Goal: Task Accomplishment & Management: Use online tool/utility

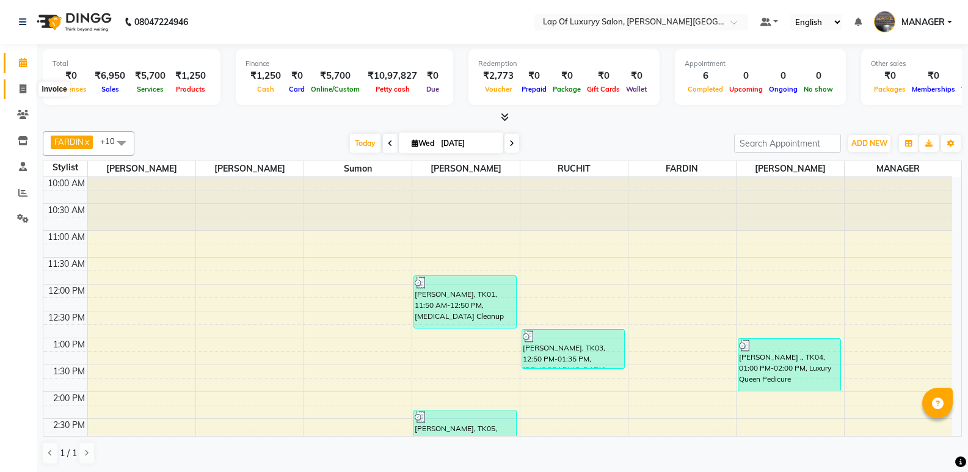
click at [26, 90] on icon at bounding box center [23, 88] width 7 height 9
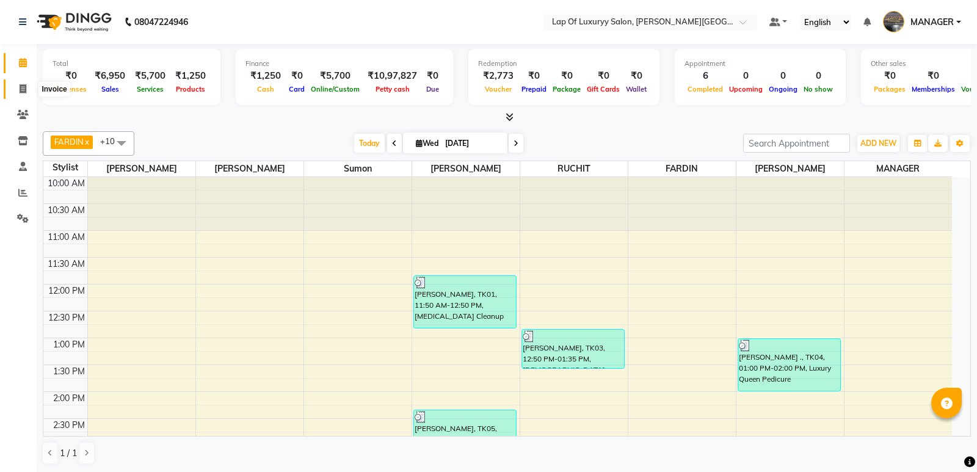
select select "17"
select select "service"
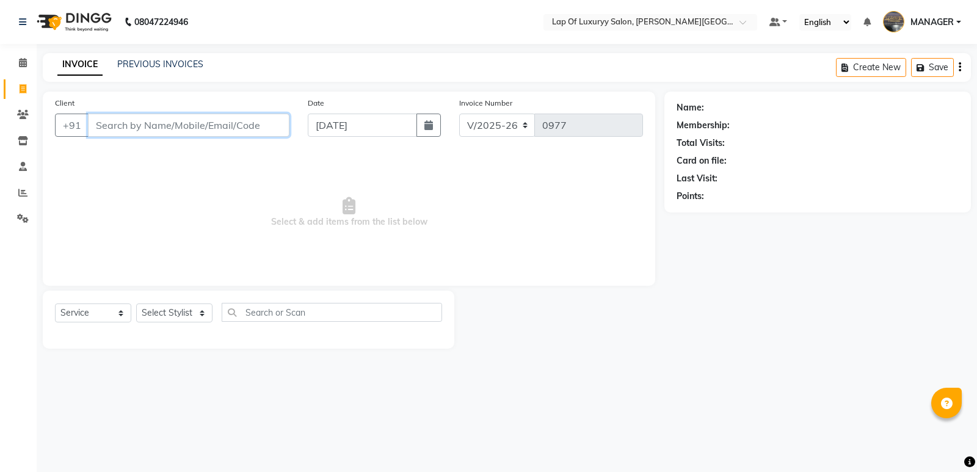
click at [190, 129] on input "Client" at bounding box center [188, 125] width 201 height 23
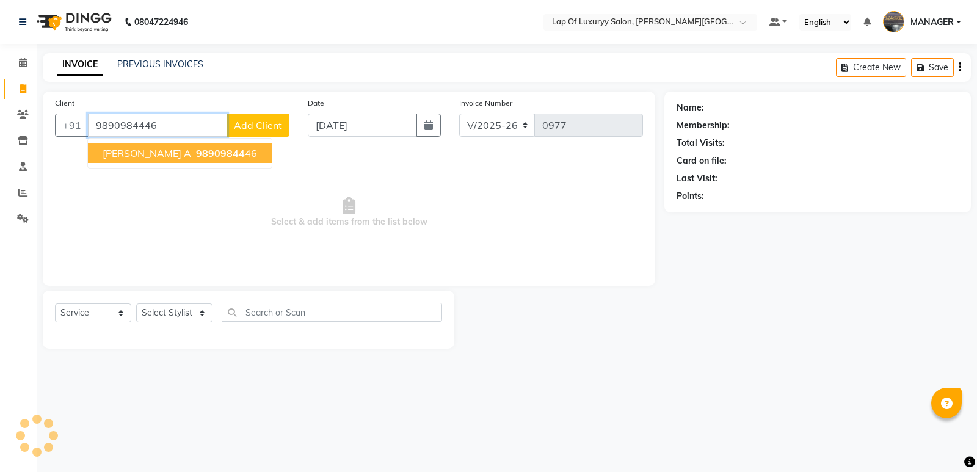
type input "9890984446"
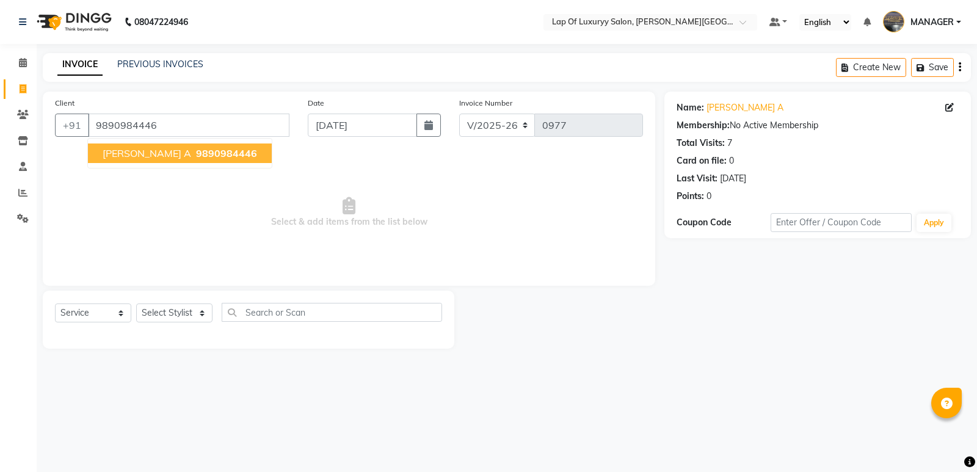
click at [164, 145] on button "[PERSON_NAME] A 9890984446" at bounding box center [180, 153] width 184 height 20
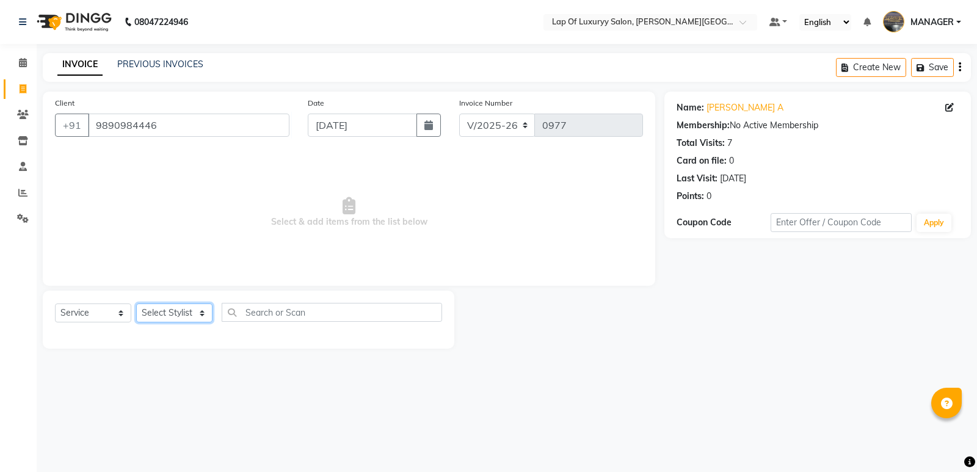
click at [170, 315] on select "Select Stylist [PERSON_NAME] [PERSON_NAME] MANAGER [PERSON_NAME] [PERSON_NAME] …" at bounding box center [174, 312] width 76 height 19
select select "65995"
click at [136, 303] on select "Select Stylist [PERSON_NAME] [PERSON_NAME] MANAGER [PERSON_NAME] [PERSON_NAME] …" at bounding box center [174, 312] width 76 height 19
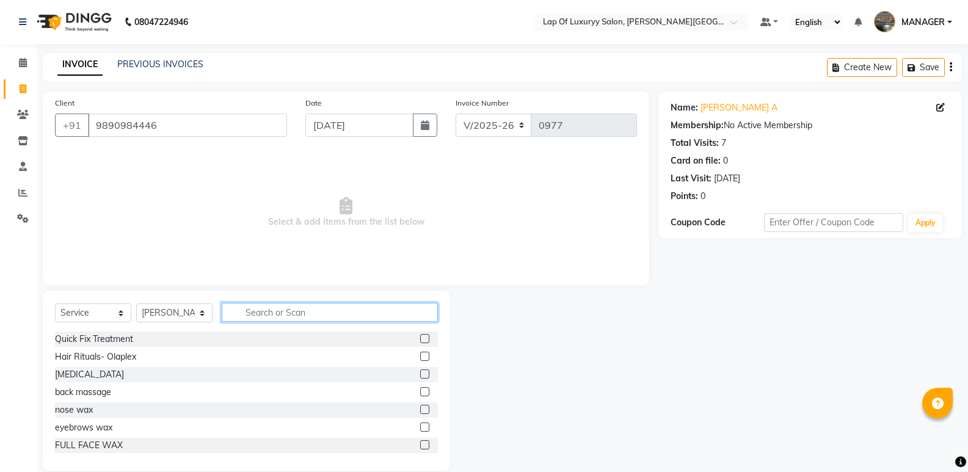
click at [249, 306] on input "text" at bounding box center [330, 312] width 216 height 19
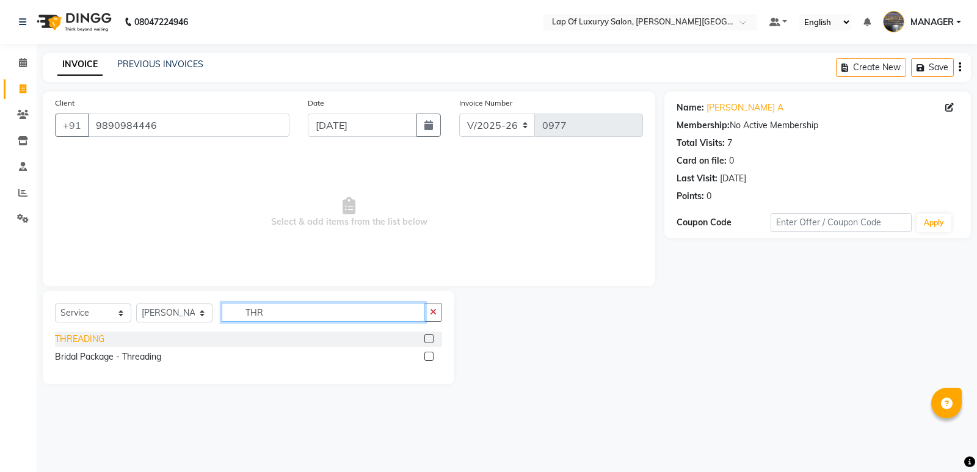
type input "THR"
click at [79, 337] on div "THREADING" at bounding box center [79, 339] width 49 height 13
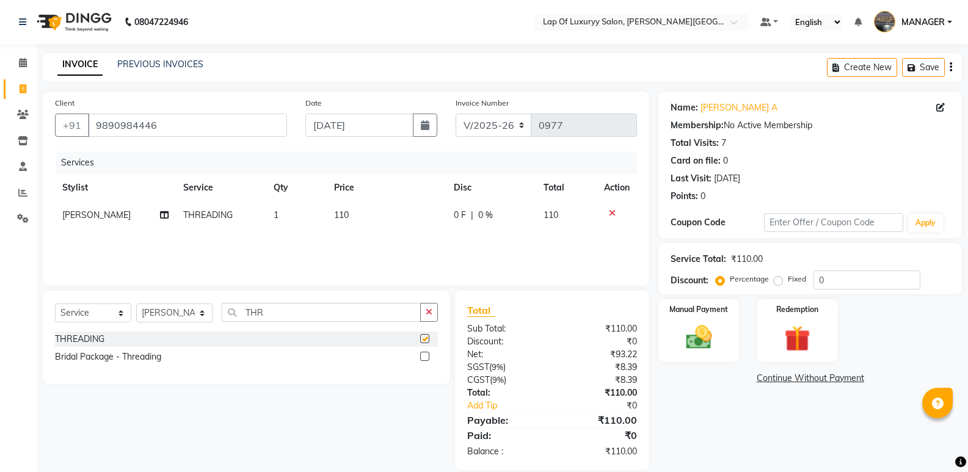
checkbox input "false"
click at [387, 211] on td "110" at bounding box center [387, 214] width 120 height 27
select select "65995"
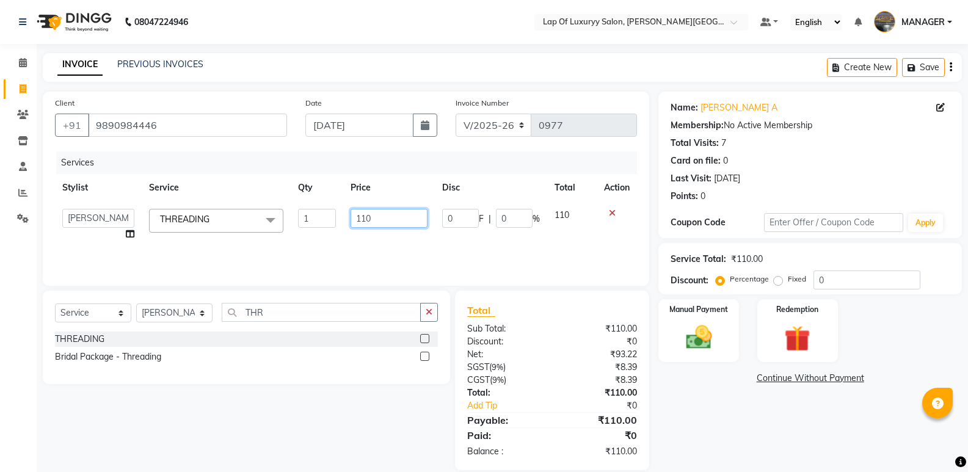
click at [387, 211] on input "110" at bounding box center [388, 218] width 76 height 19
type input "1"
type input "200"
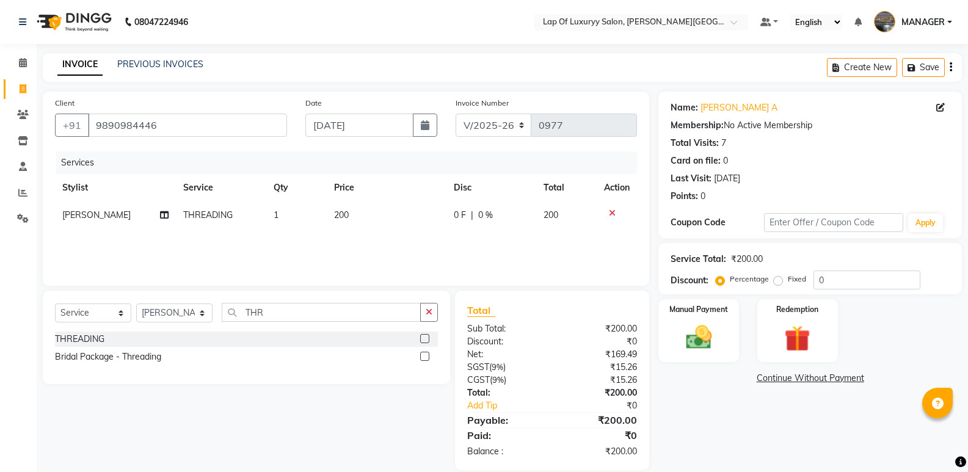
click at [694, 373] on link "Continue Without Payment" at bounding box center [810, 378] width 299 height 13
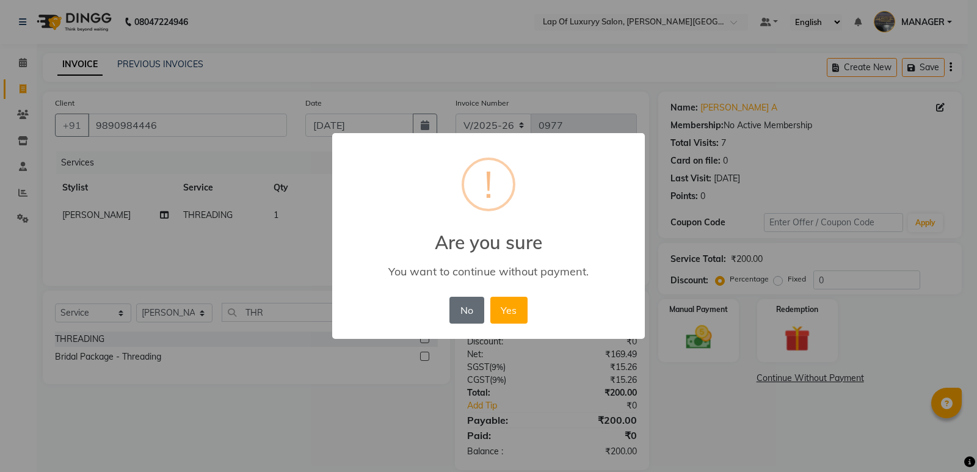
click at [474, 311] on button "No" at bounding box center [466, 310] width 34 height 27
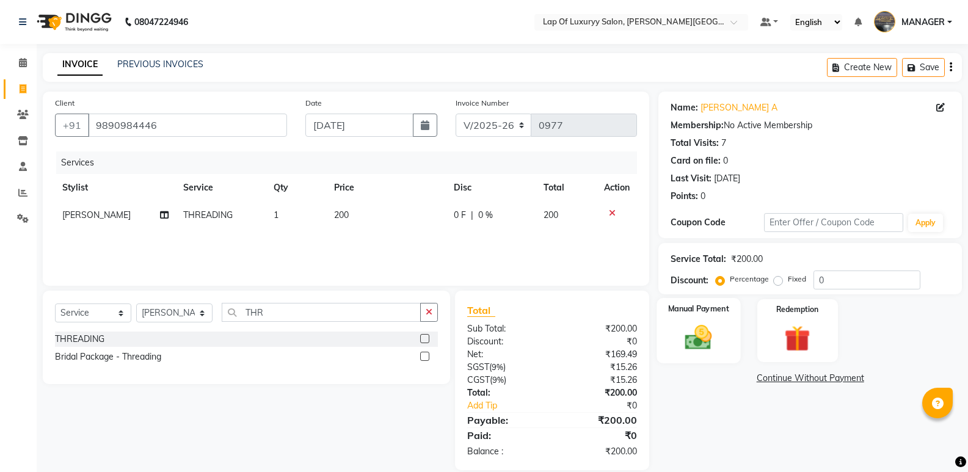
click at [702, 344] on img at bounding box center [697, 337] width 43 height 31
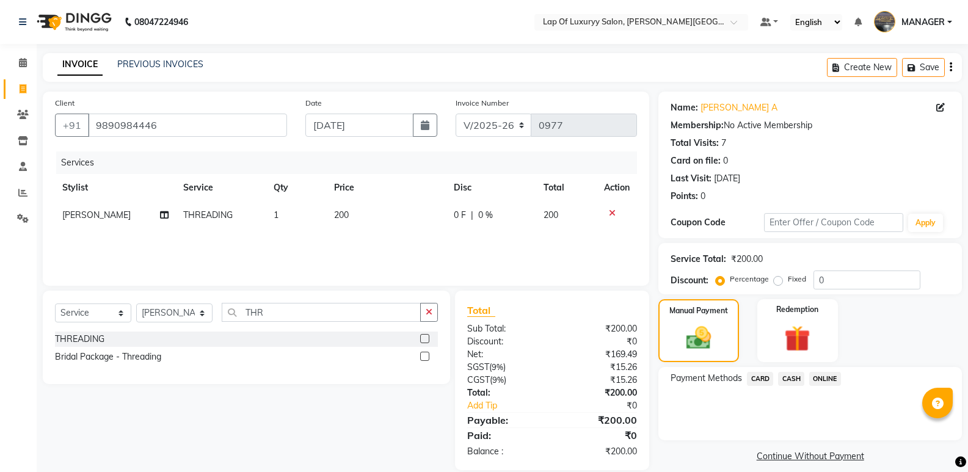
click at [819, 376] on span "ONLINE" at bounding box center [825, 379] width 32 height 14
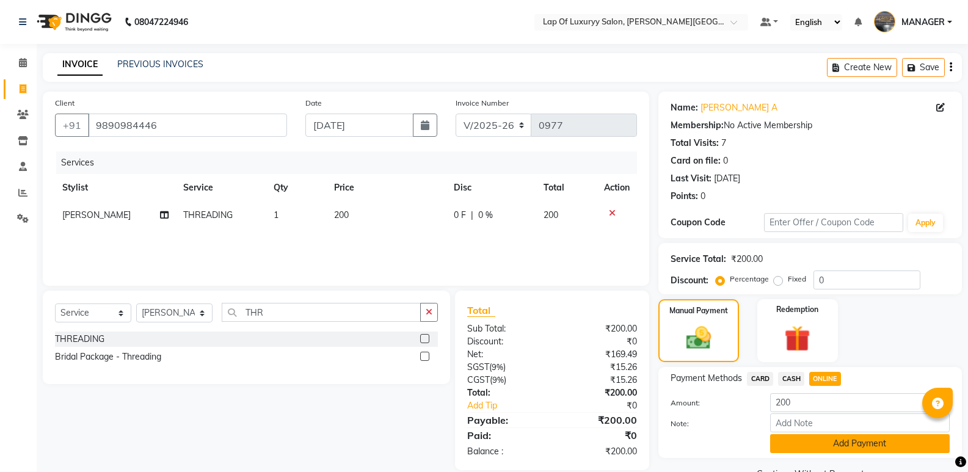
click at [799, 443] on button "Add Payment" at bounding box center [860, 443] width 180 height 19
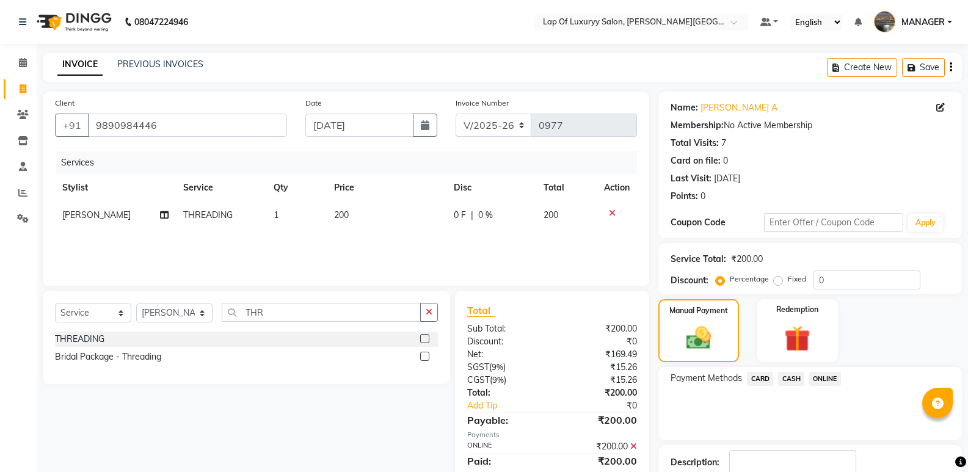
scroll to position [81, 0]
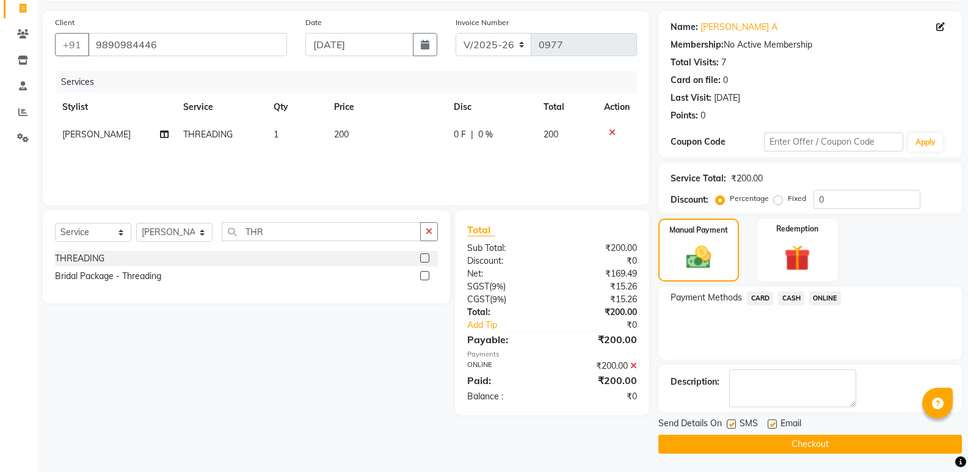
click at [775, 421] on label at bounding box center [771, 423] width 9 height 9
click at [775, 421] on input "checkbox" at bounding box center [771, 425] width 8 height 8
checkbox input "false"
click at [739, 445] on button "Checkout" at bounding box center [809, 444] width 303 height 19
